Goal: Task Accomplishment & Management: Complete application form

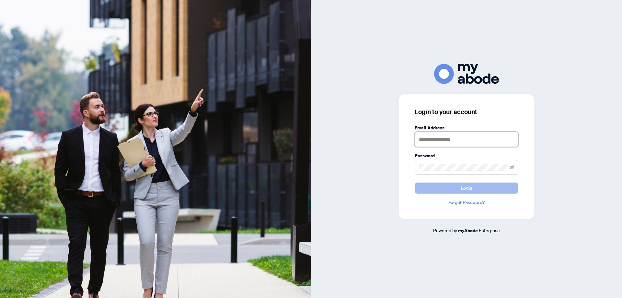
type input "**********"
click at [481, 192] on button "Login" at bounding box center [466, 187] width 104 height 11
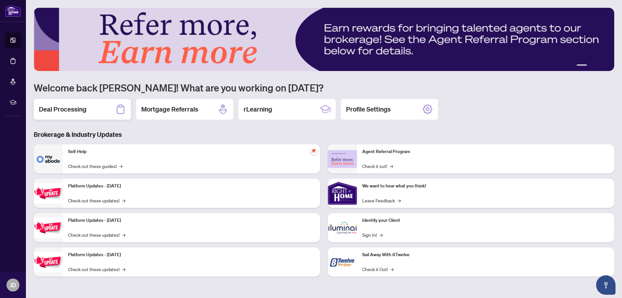
click at [71, 104] on div "Deal Processing" at bounding box center [82, 109] width 97 height 21
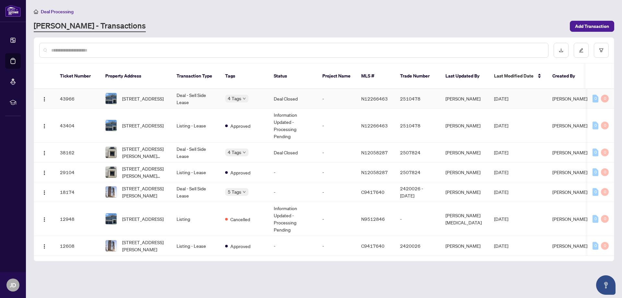
click at [183, 90] on td "Deal - Sell Side Lease" at bounding box center [195, 99] width 49 height 20
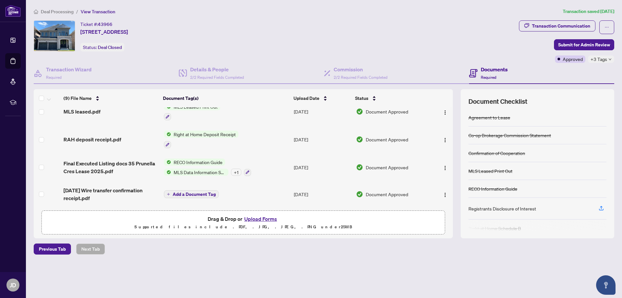
scroll to position [97, 0]
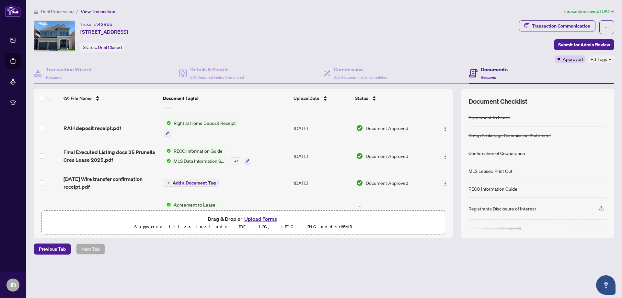
click at [193, 147] on span "RECO Information Guide" at bounding box center [198, 150] width 54 height 7
click at [200, 197] on span "Listing Agreement" at bounding box center [199, 198] width 43 height 7
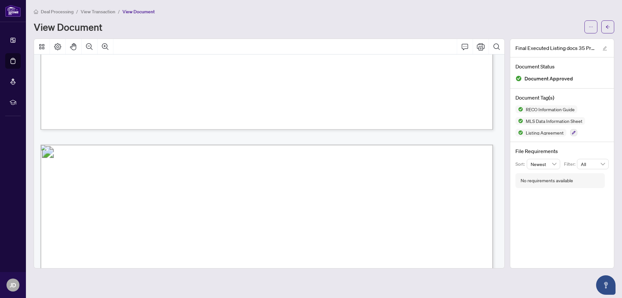
scroll to position [17984, 0]
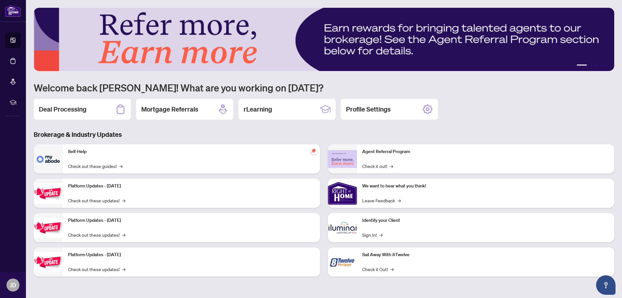
click at [86, 111] on div "Deal Processing" at bounding box center [82, 109] width 97 height 21
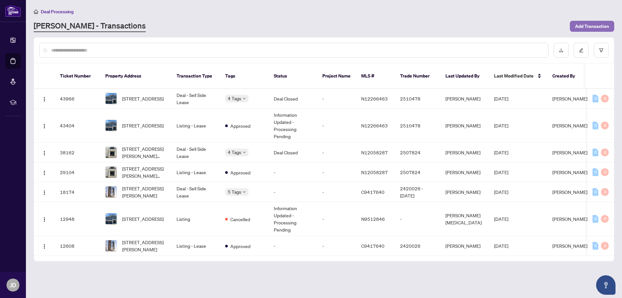
click at [584, 24] on span "Add Transaction" at bounding box center [592, 26] width 34 height 10
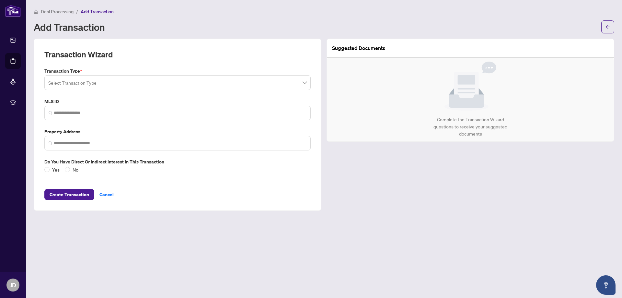
click at [95, 82] on input "search" at bounding box center [174, 83] width 253 height 14
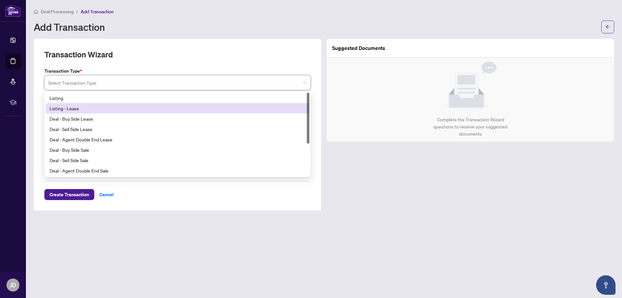
click at [82, 111] on div "Listing - Lease" at bounding box center [178, 108] width 256 height 7
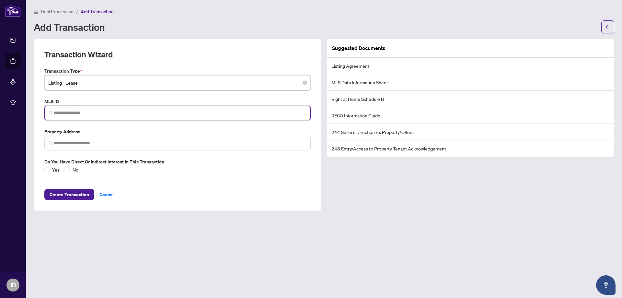
click at [82, 115] on input "search" at bounding box center [180, 112] width 253 height 7
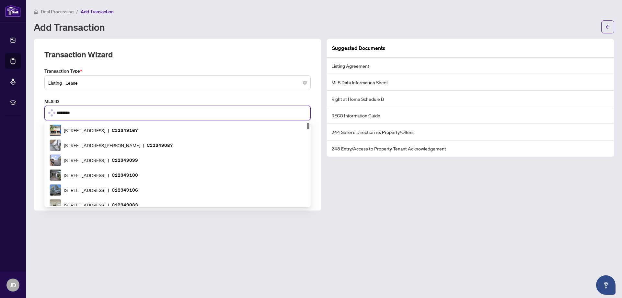
type input "*********"
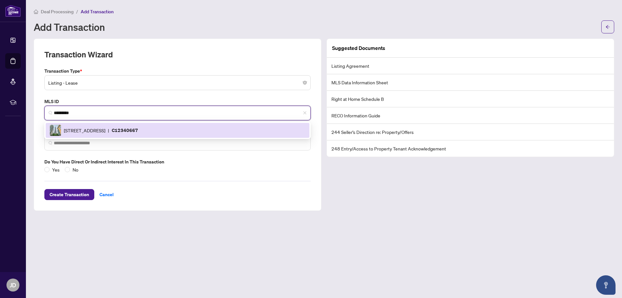
click at [96, 129] on span "11 Yorkville Ave, Toronto, Ontario M4W 0B7, Canada" at bounding box center [84, 130] width 41 height 7
type input "**********"
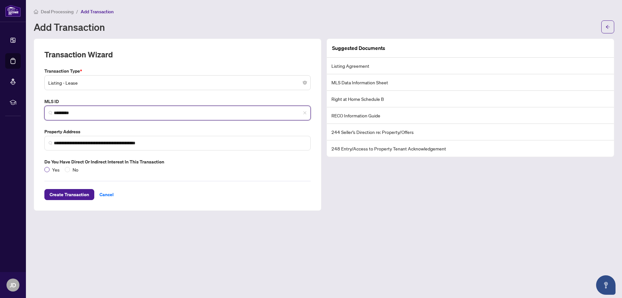
type input "*********"
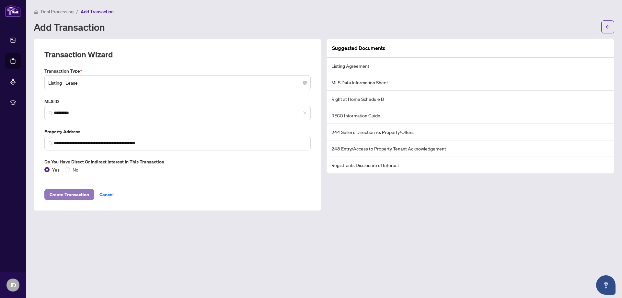
click at [75, 193] on span "Create Transaction" at bounding box center [69, 194] width 39 height 10
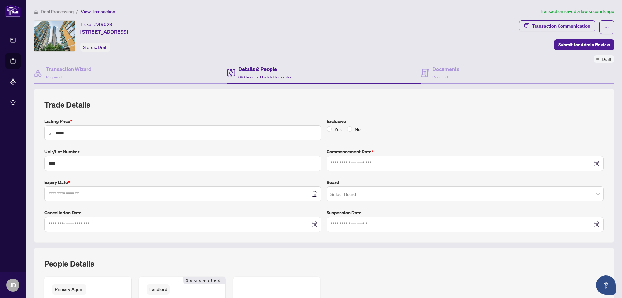
type input "**********"
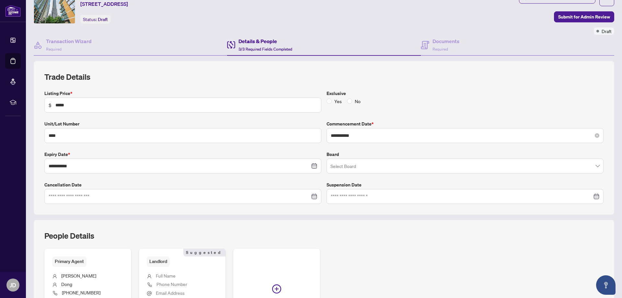
scroll to position [125, 0]
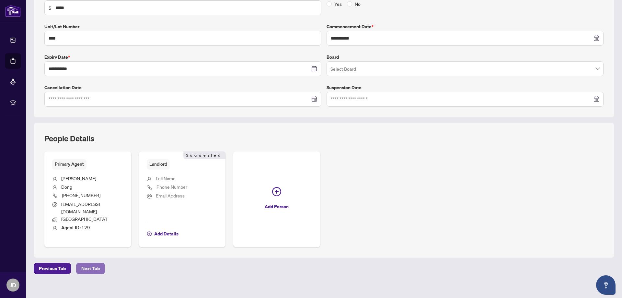
click at [96, 263] on span "Next Tab" at bounding box center [90, 268] width 18 height 10
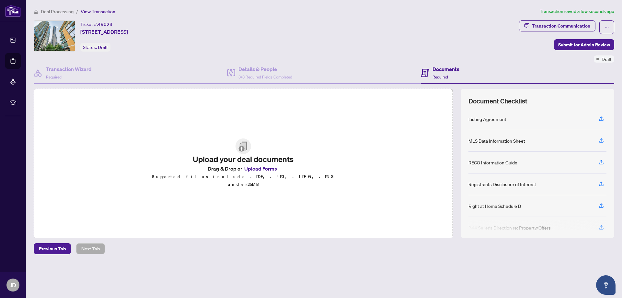
click at [259, 171] on button "Upload Forms" at bounding box center [260, 168] width 37 height 8
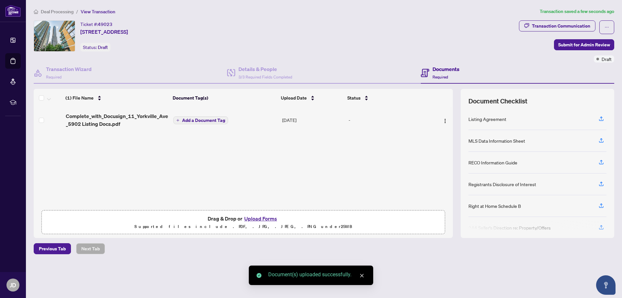
click at [248, 215] on button "Upload Forms" at bounding box center [260, 218] width 37 height 8
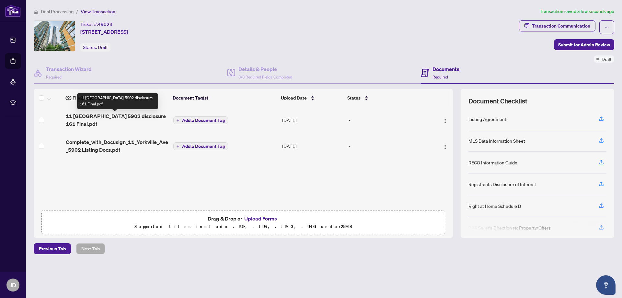
click at [142, 116] on span "11 Yorkville 5902 disclosure 161 Final.pdf" at bounding box center [117, 120] width 103 height 16
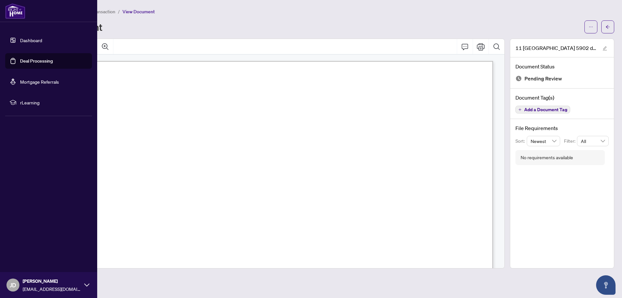
click at [44, 62] on link "Deal Processing" at bounding box center [36, 61] width 33 height 6
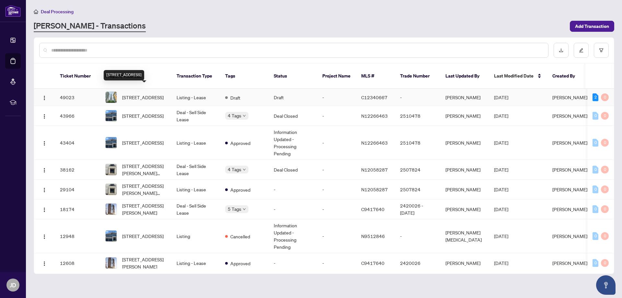
click at [141, 94] on span "5902-11 Yorkville Ave, Toronto, Ontario M4W 0B7, Canada" at bounding box center [142, 97] width 41 height 7
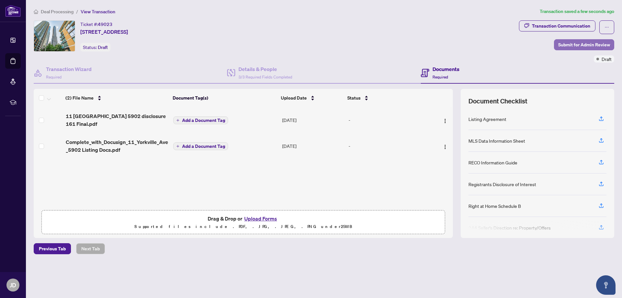
click at [575, 46] on span "Submit for Admin Review" at bounding box center [584, 44] width 52 height 10
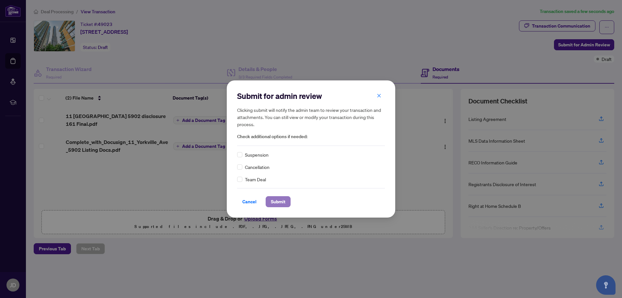
click at [284, 204] on span "Submit" at bounding box center [278, 201] width 15 height 10
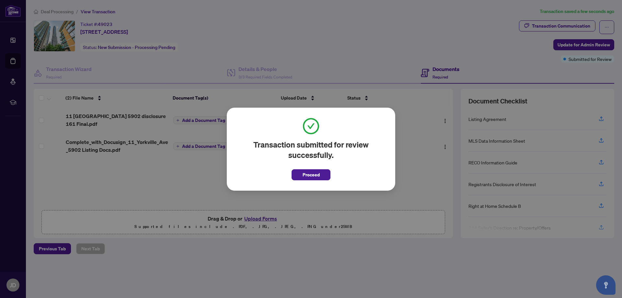
click at [312, 179] on span "Proceed" at bounding box center [310, 174] width 17 height 10
